Goal: Task Accomplishment & Management: Manage account settings

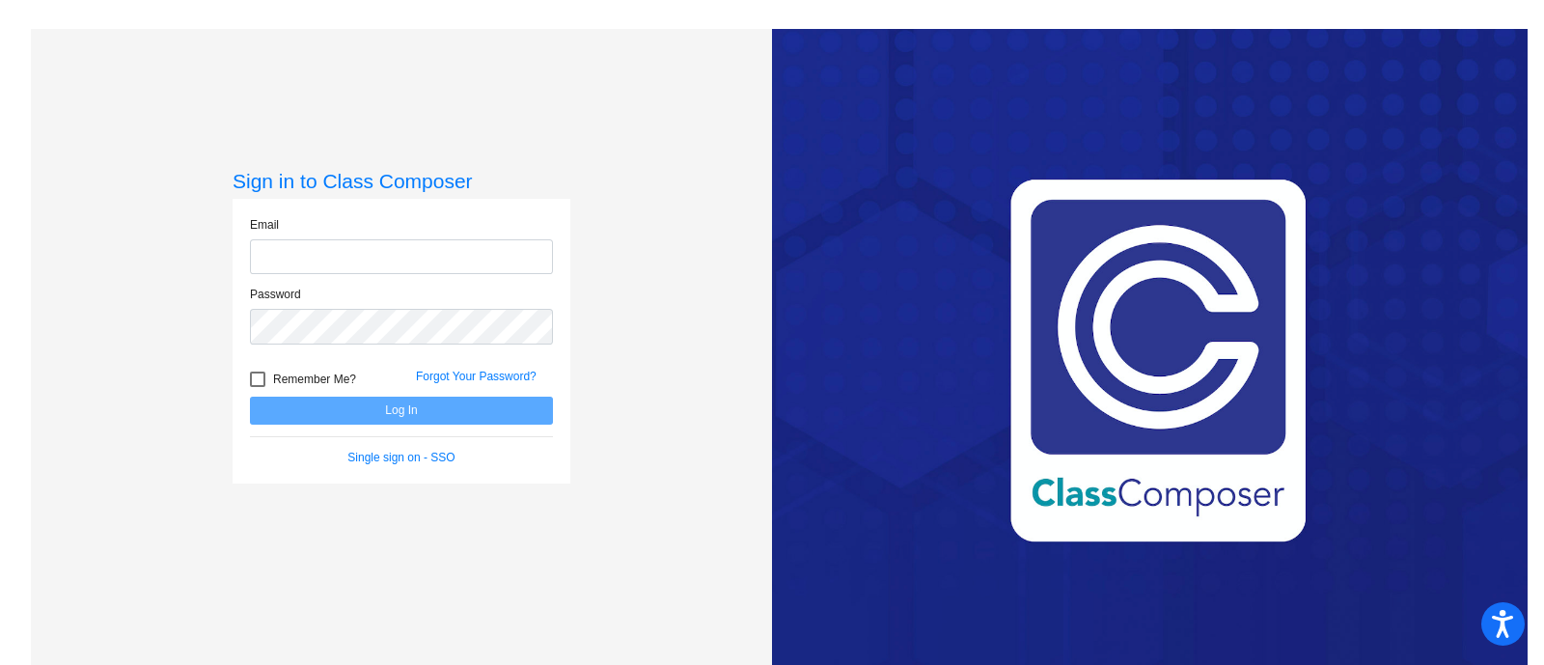
type input "[PERSON_NAME][EMAIL_ADDRESS][PERSON_NAME][DOMAIN_NAME]"
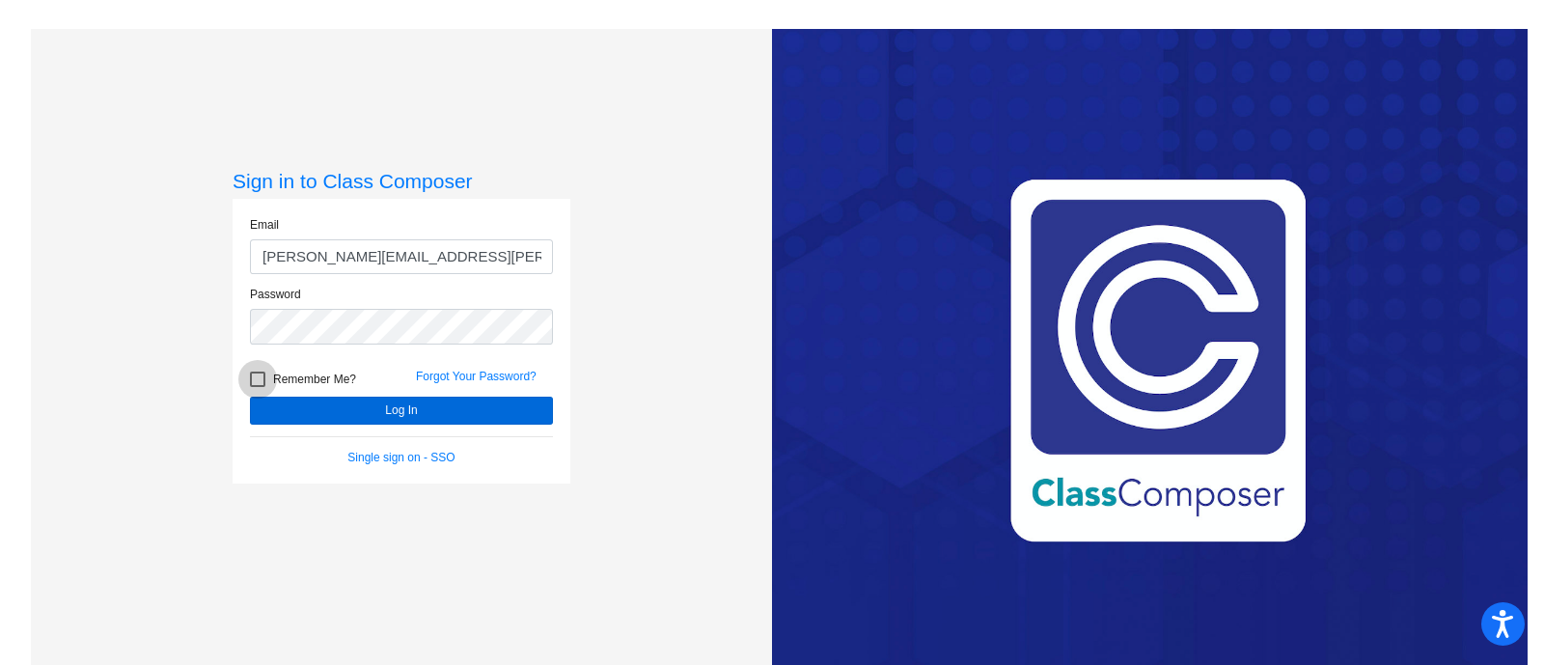
drag, startPoint x: 260, startPoint y: 377, endPoint x: 310, endPoint y: 398, distance: 54.1
click at [261, 378] on div at bounding box center [257, 379] width 15 height 15
click at [258, 387] on input "Remember Me?" at bounding box center [257, 387] width 1 height 1
checkbox input "true"
click at [351, 406] on button "Log In" at bounding box center [401, 411] width 303 height 28
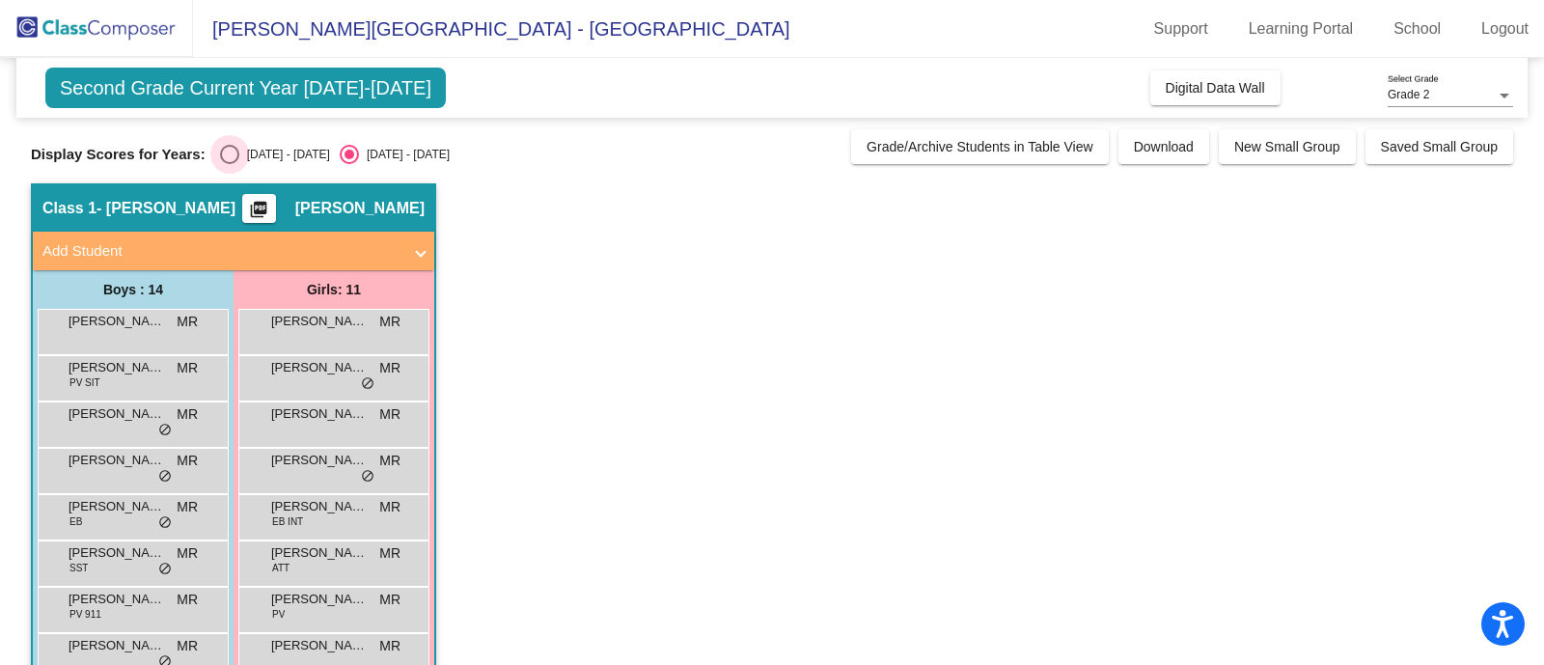
click at [228, 151] on div "Select an option" at bounding box center [229, 154] width 19 height 19
click at [229, 164] on input "[DATE] - [DATE]" at bounding box center [229, 164] width 1 height 1
radio input "true"
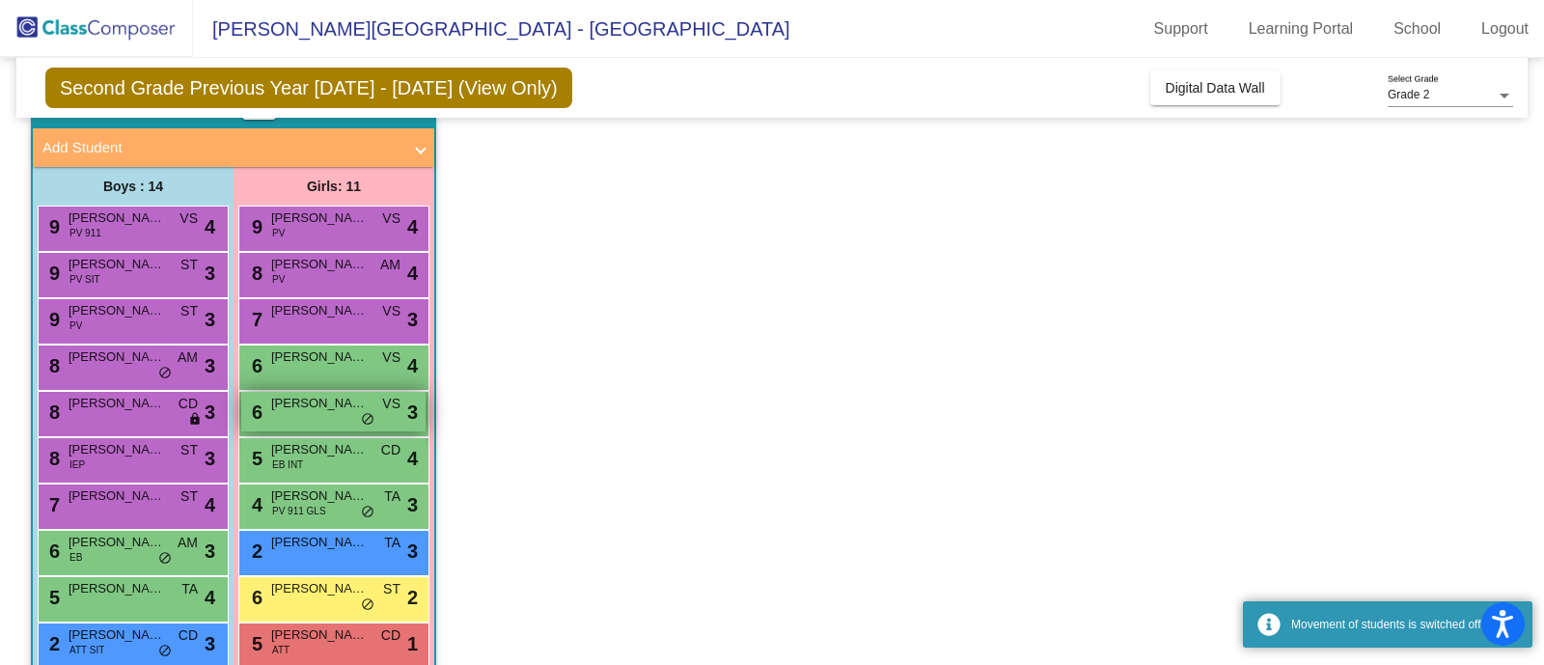
scroll to position [322, 0]
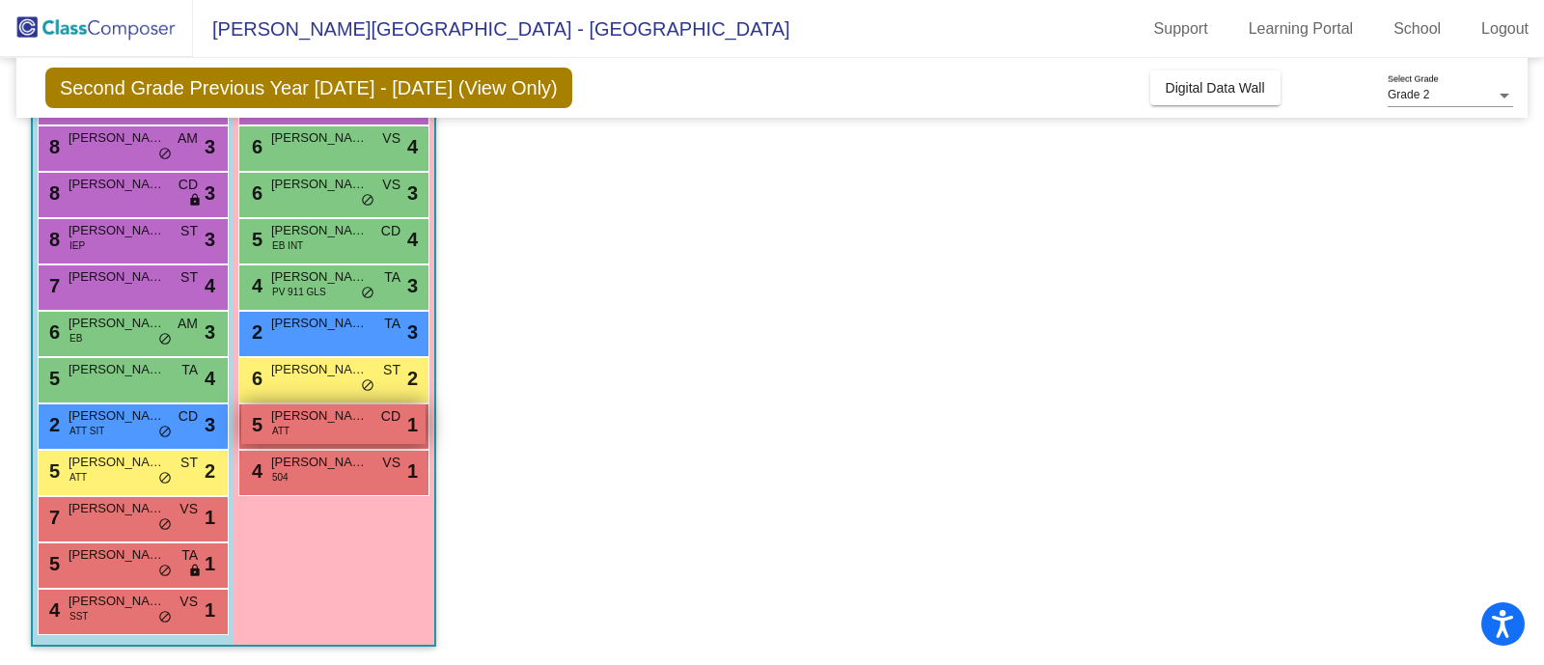
click at [309, 416] on span "[PERSON_NAME]" at bounding box center [319, 415] width 96 height 19
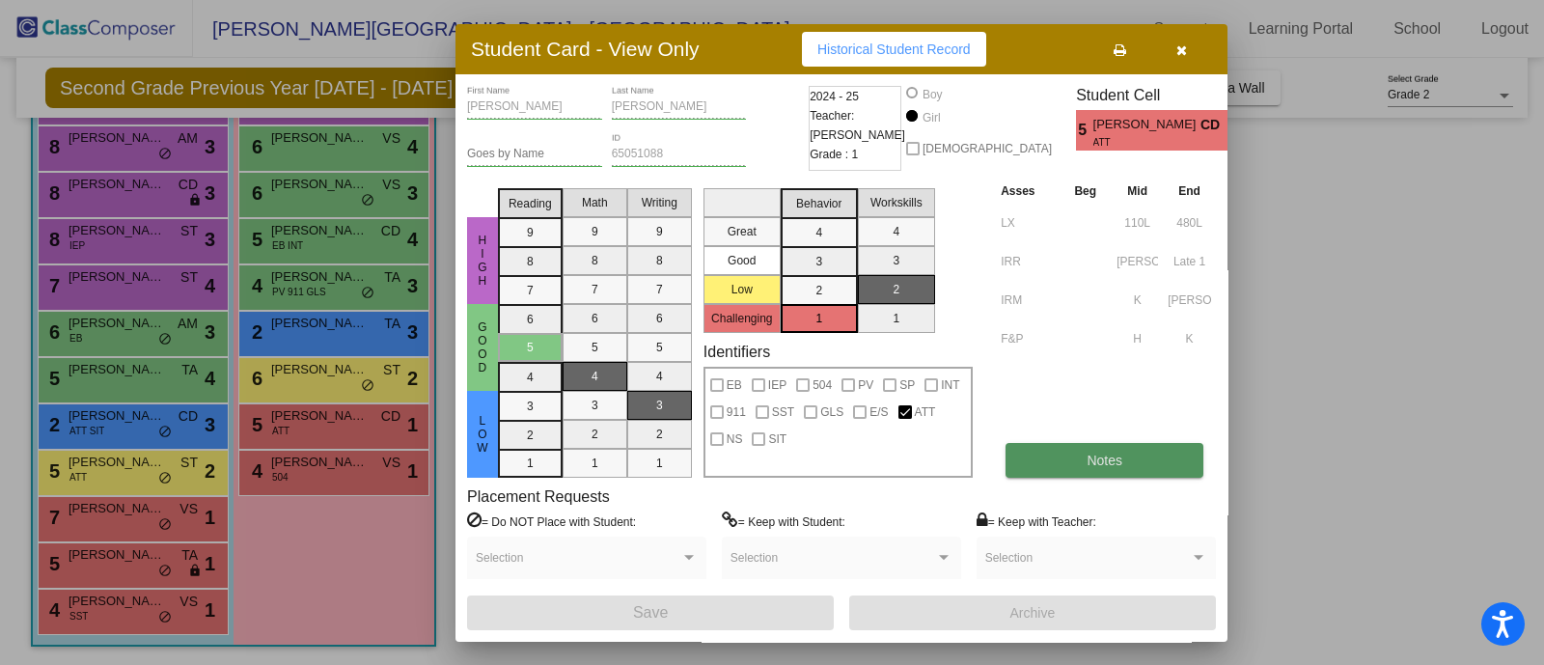
click at [1122, 463] on button "Notes" at bounding box center [1104, 460] width 198 height 35
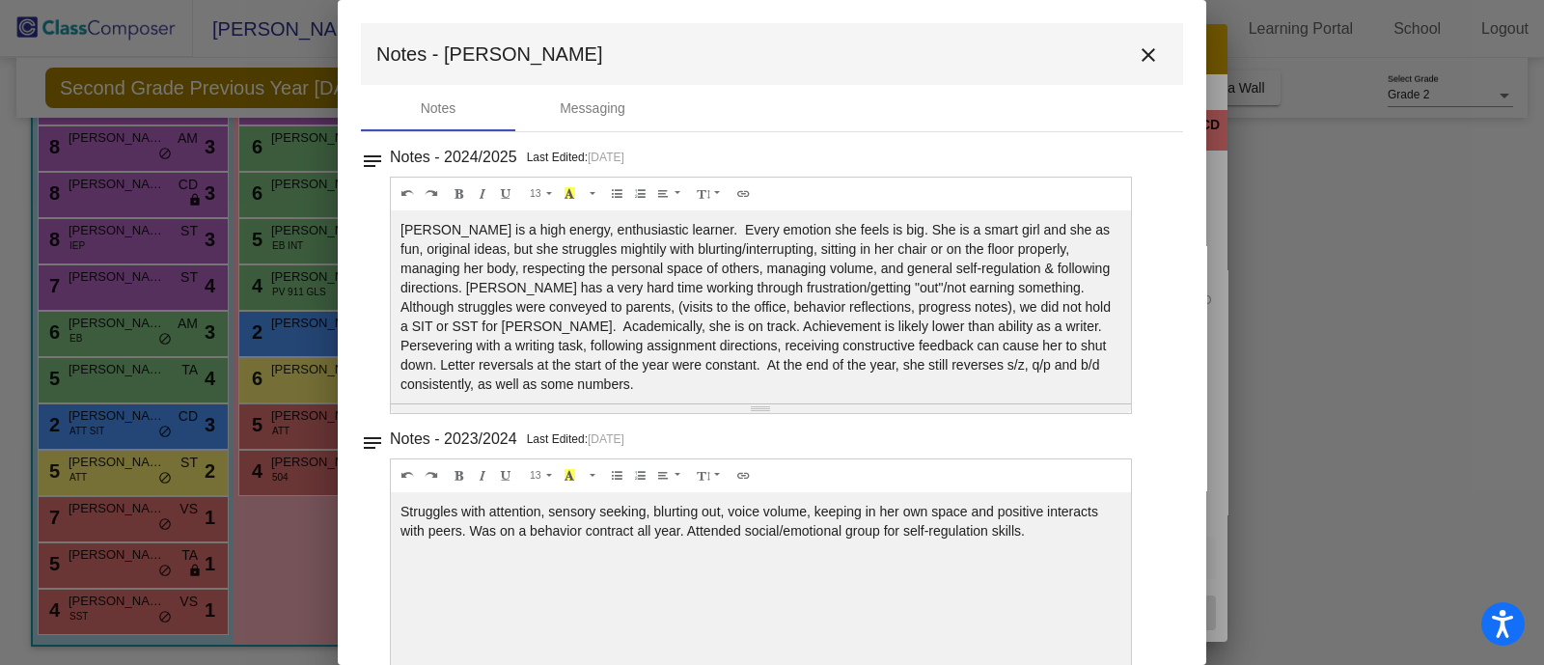
click at [1142, 49] on mat-icon "close" at bounding box center [1148, 54] width 23 height 23
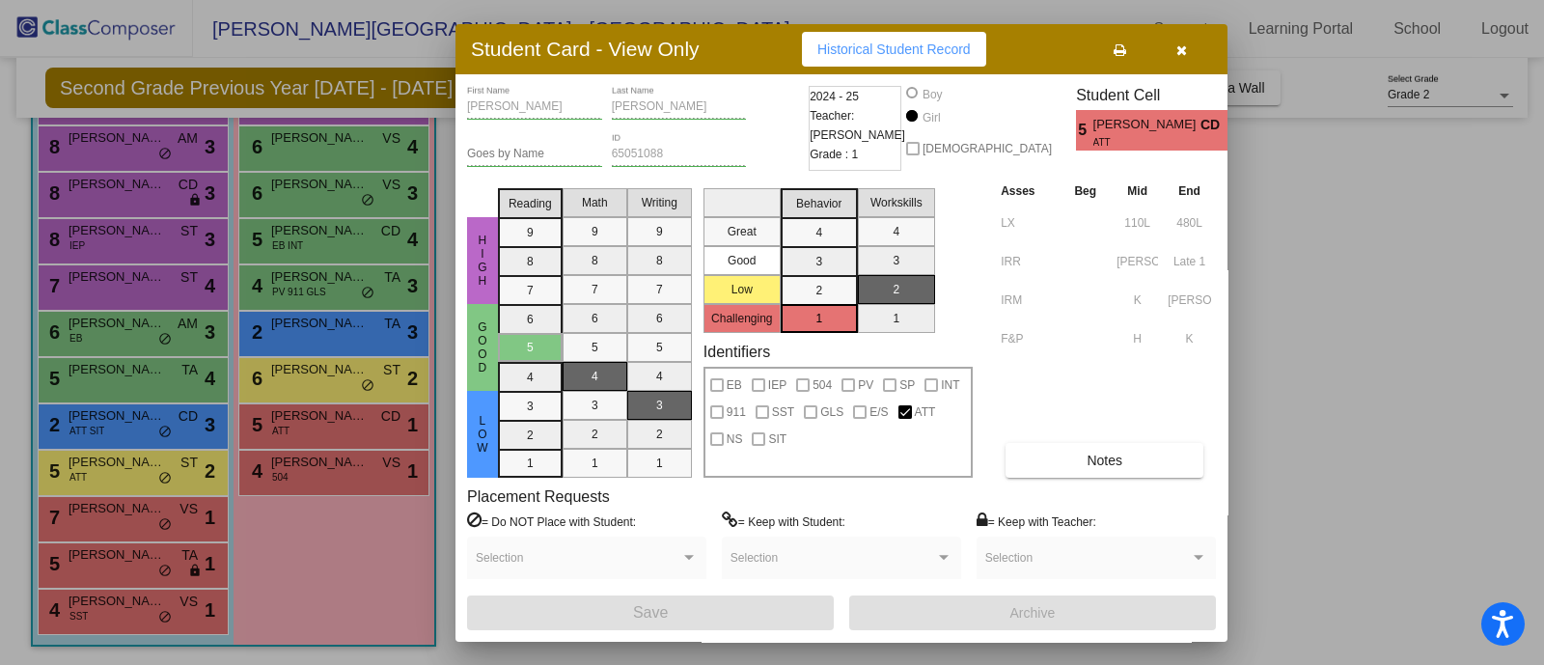
click at [1187, 47] on button "button" at bounding box center [1181, 49] width 62 height 35
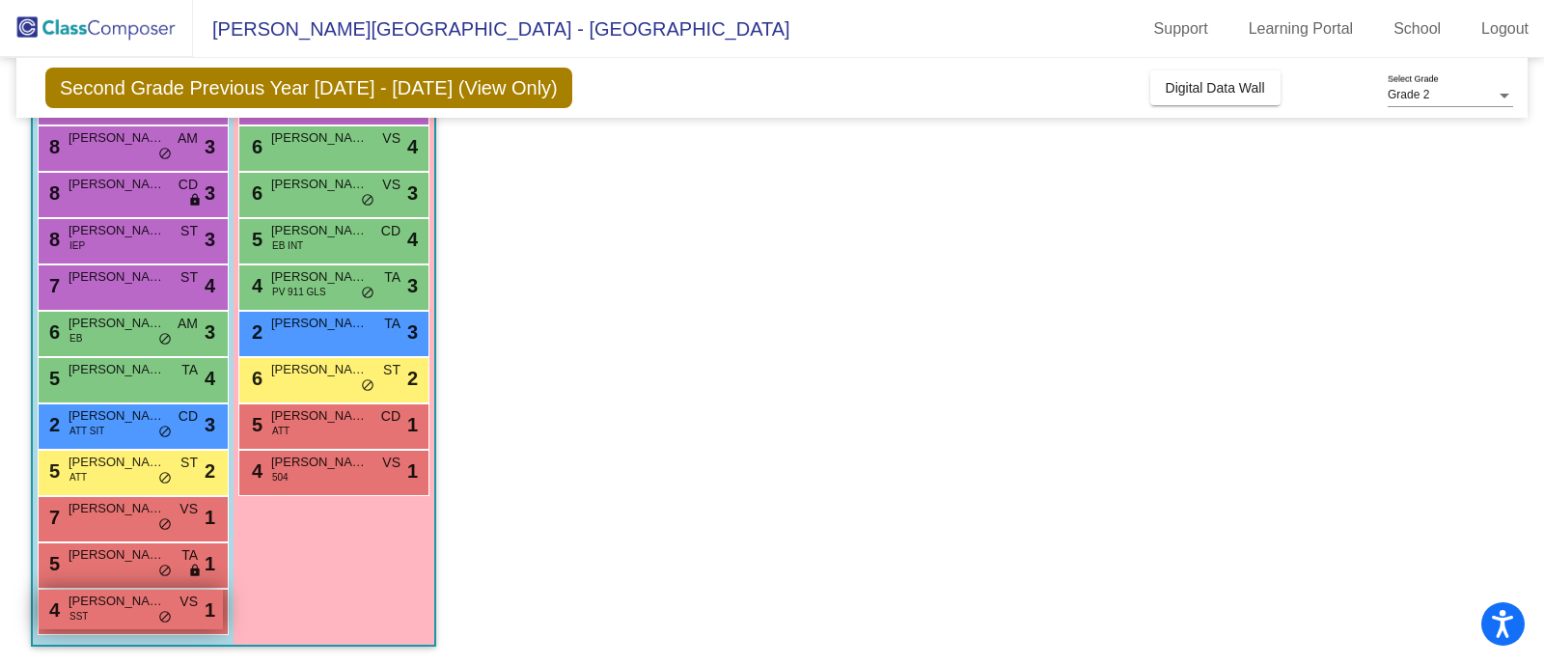
click at [107, 600] on span "[PERSON_NAME]" at bounding box center [117, 601] width 96 height 19
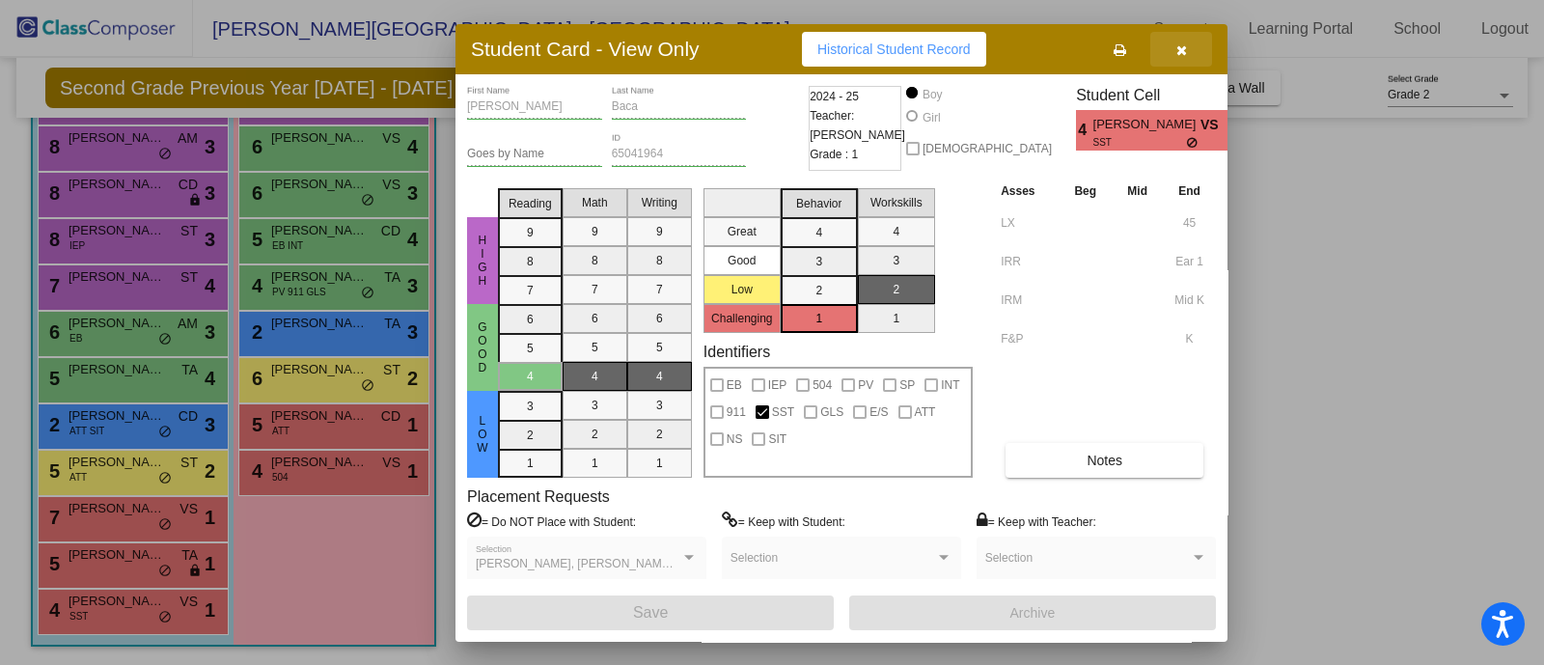
click at [1177, 43] on icon "button" at bounding box center [1181, 50] width 11 height 14
